Goal: Navigation & Orientation: Understand site structure

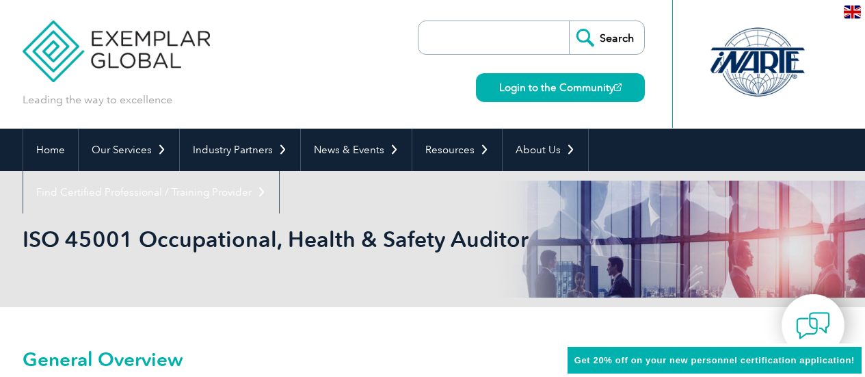
scroll to position [123, 0]
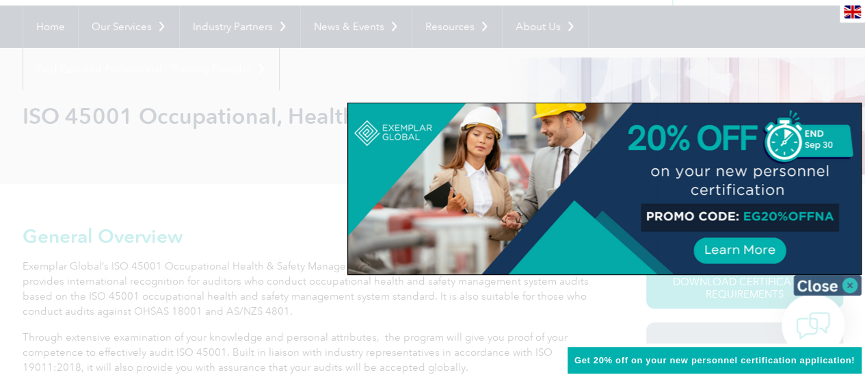
click at [833, 290] on img at bounding box center [828, 285] width 68 height 21
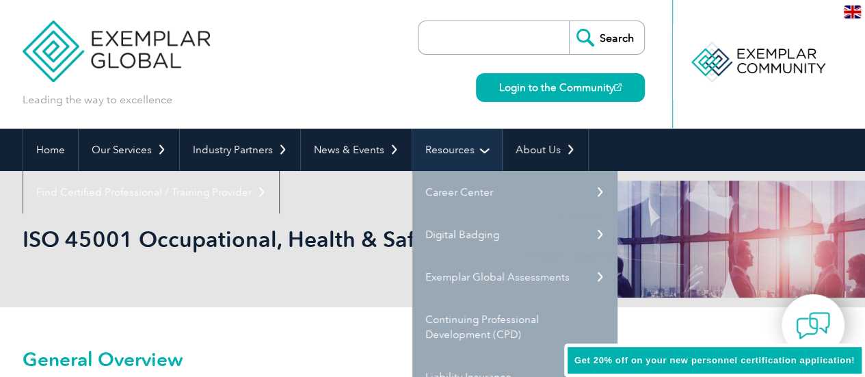
scroll to position [68, 0]
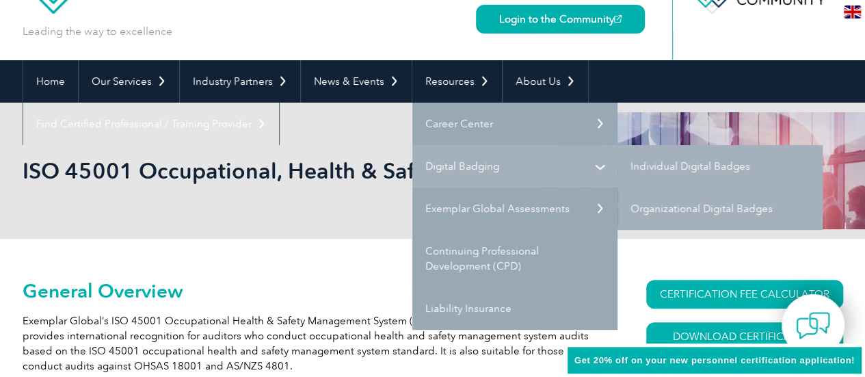
click at [474, 172] on link "Digital Badging" at bounding box center [515, 166] width 205 height 42
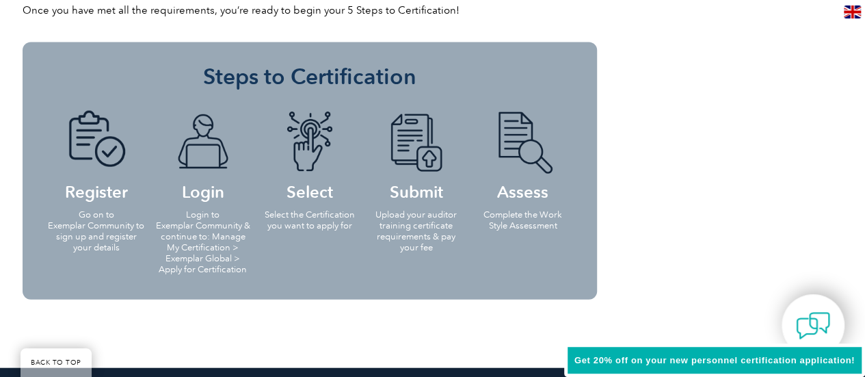
scroll to position [1710, 0]
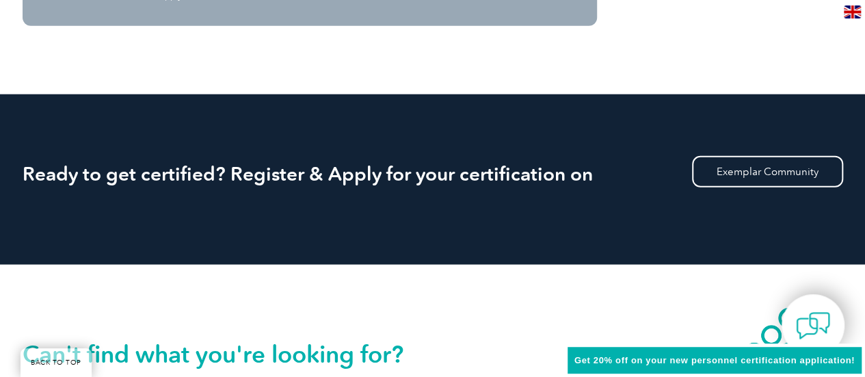
scroll to position [68, 0]
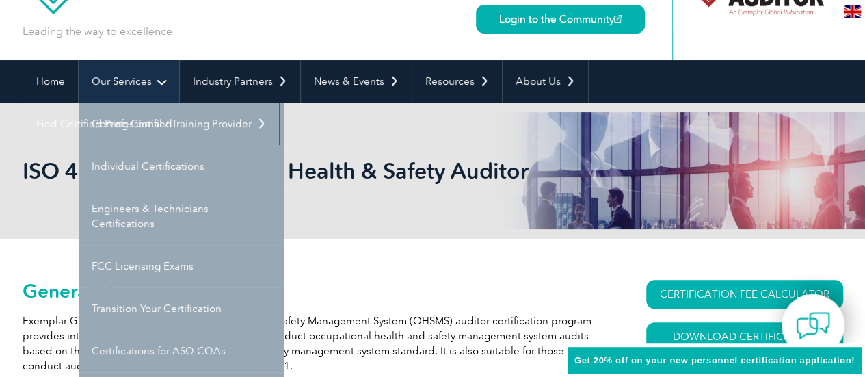
click at [122, 96] on link "Our Services" at bounding box center [129, 81] width 101 height 42
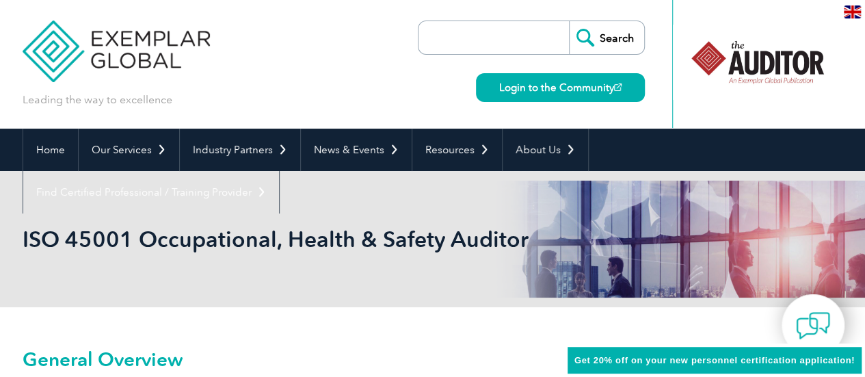
click at [119, 40] on img at bounding box center [117, 41] width 188 height 82
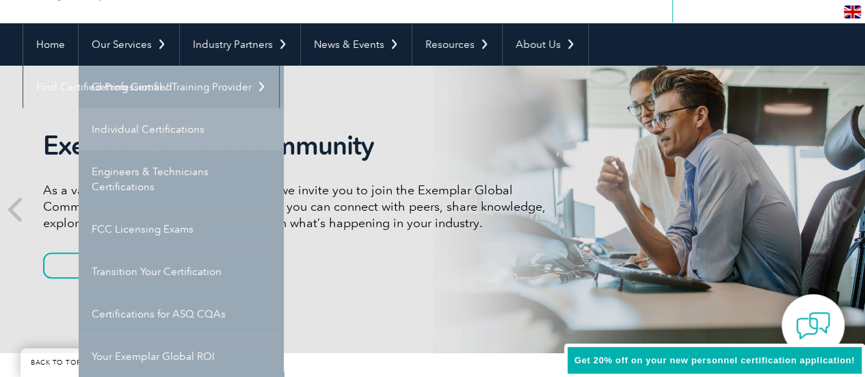
scroll to position [137, 0]
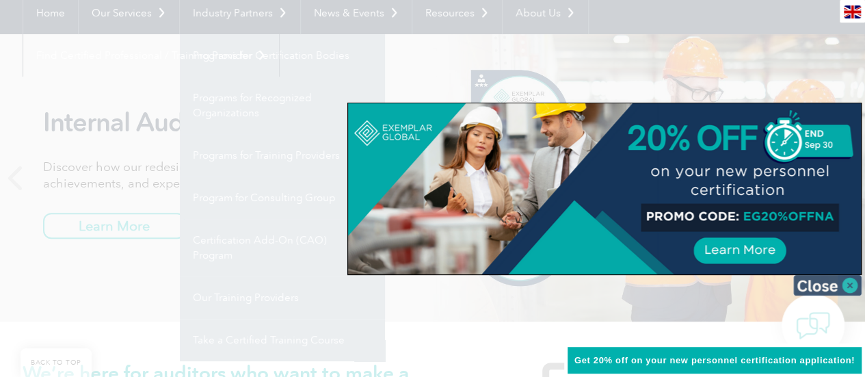
click at [843, 283] on img at bounding box center [828, 285] width 68 height 21
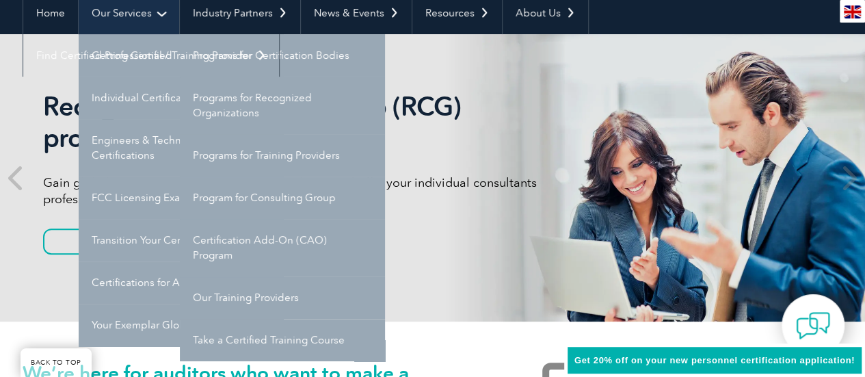
click at [105, 8] on link "Our Services" at bounding box center [129, 13] width 101 height 42
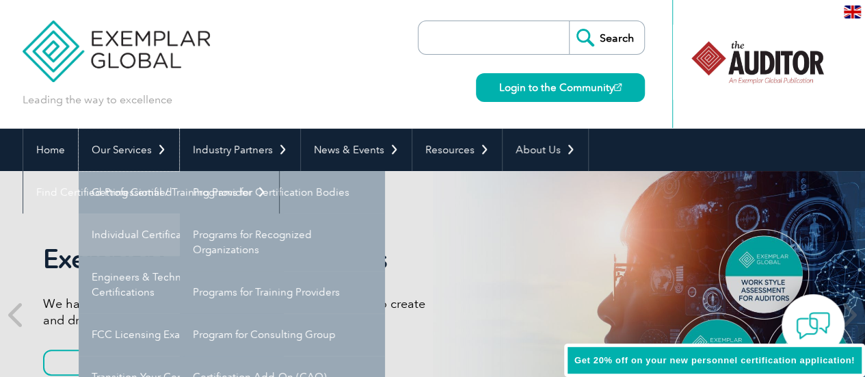
scroll to position [137, 0]
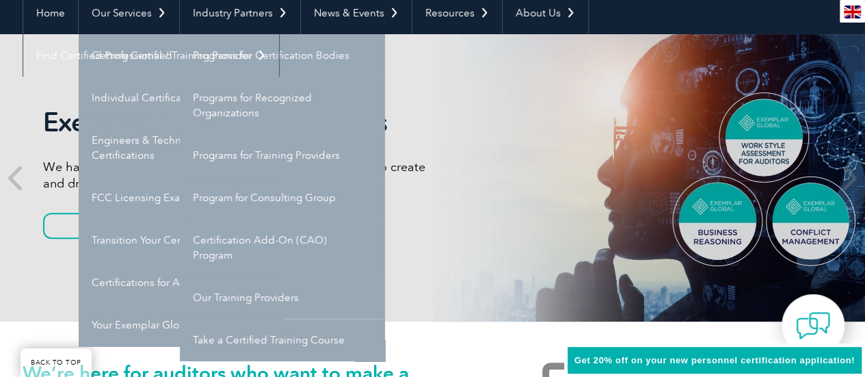
click at [510, 132] on div "Exemplar Global Assessments We have partnered with TalentClick to give you a ne…" at bounding box center [433, 177] width 821 height 287
